Goal: Information Seeking & Learning: Find specific page/section

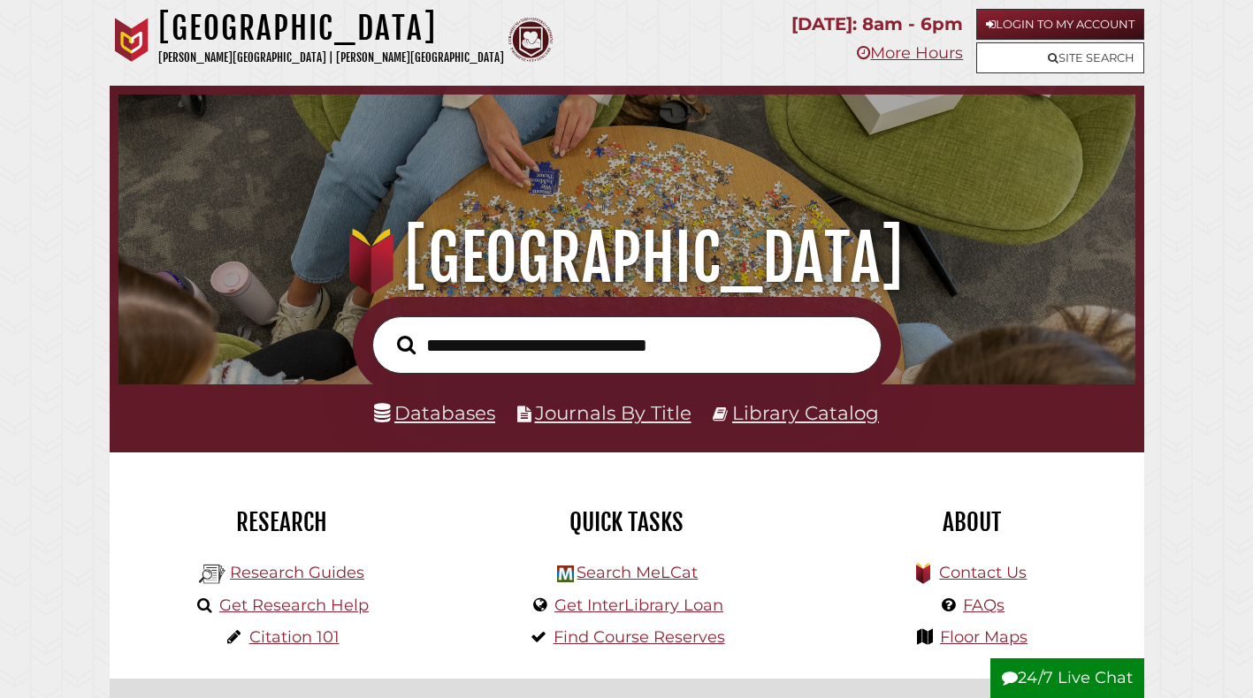
scroll to position [336, 1008]
click at [436, 419] on link "Databases" at bounding box center [434, 412] width 121 height 23
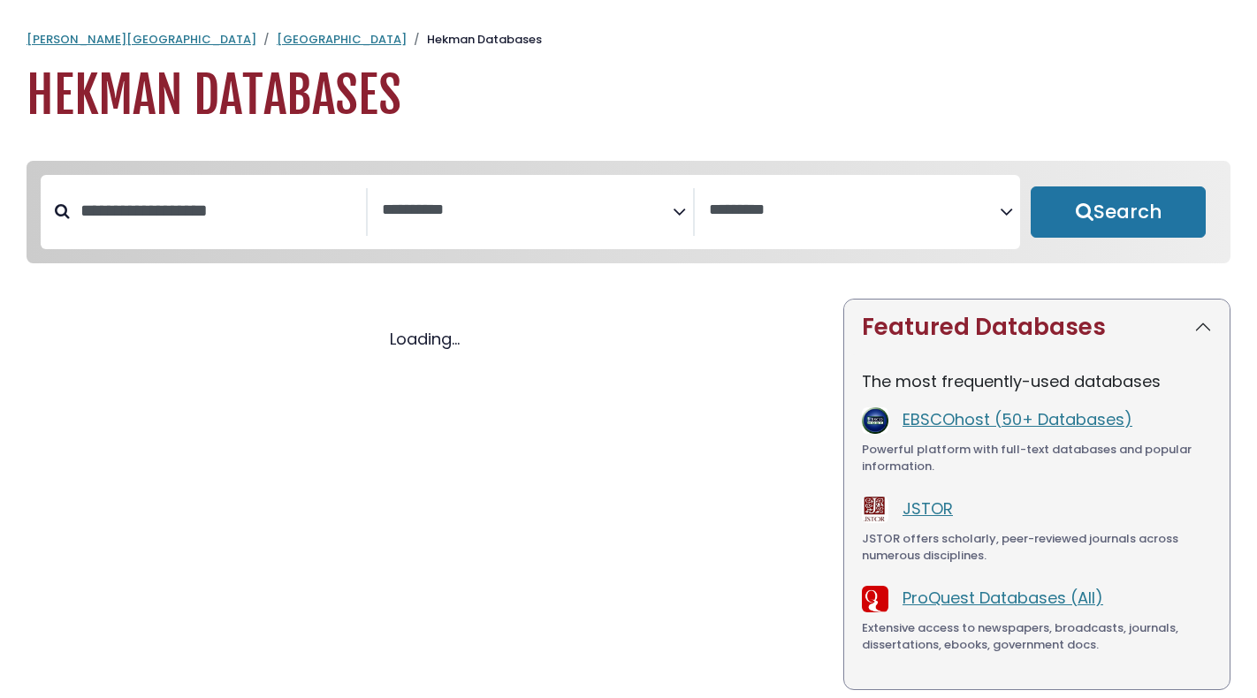
select select "Database Subject Filter"
select select "Database Vendors Filter"
select select "Database Subject Filter"
select select "Database Vendors Filter"
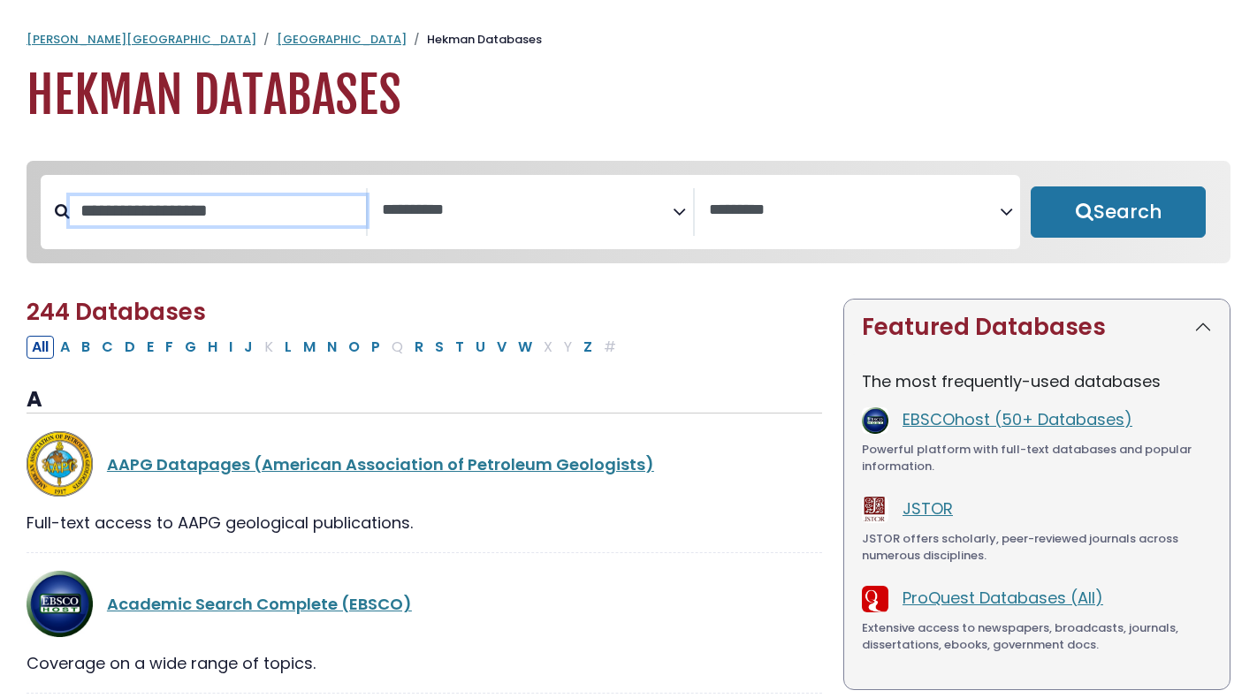
click at [195, 217] on input "Search database by title or keyword" at bounding box center [218, 210] width 296 height 29
type input "***"
click at [1031, 187] on button "Search" at bounding box center [1118, 212] width 175 height 51
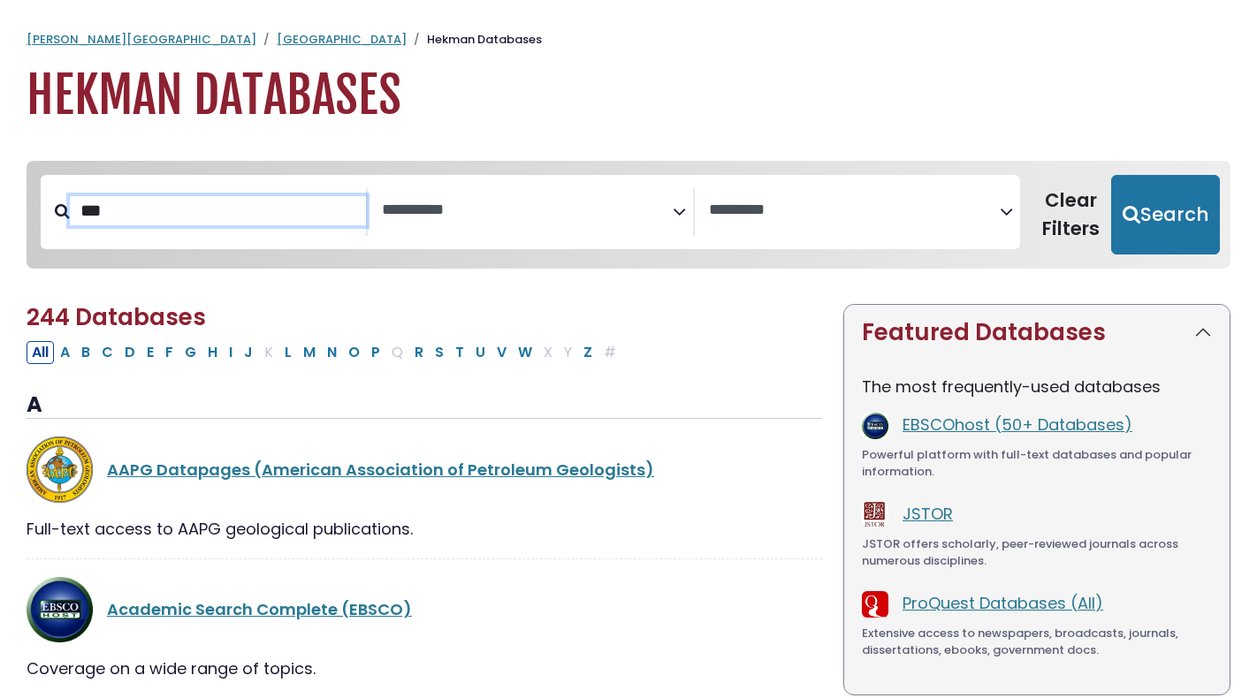
select select "Database Subject Filter"
select select "Database Vendors Filter"
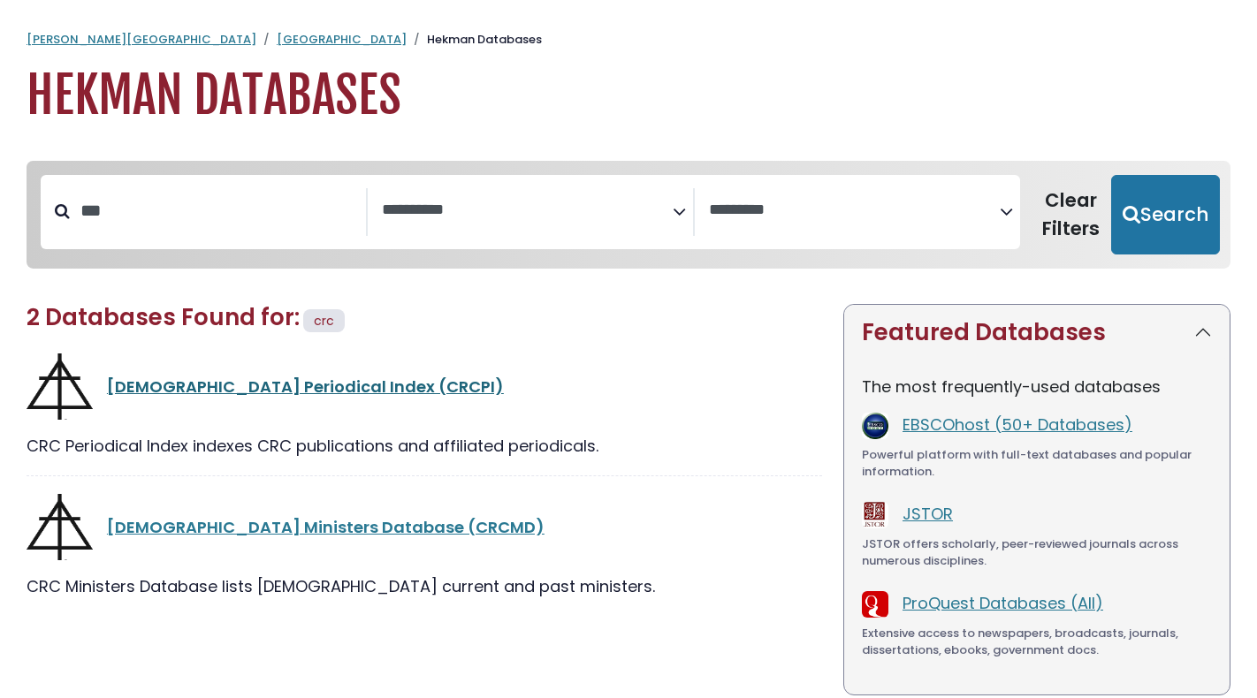
click at [297, 383] on link "Christian Reformed Church Periodical Index (CRCPI)" at bounding box center [305, 387] width 397 height 22
